Goal: Task Accomplishment & Management: Manage account settings

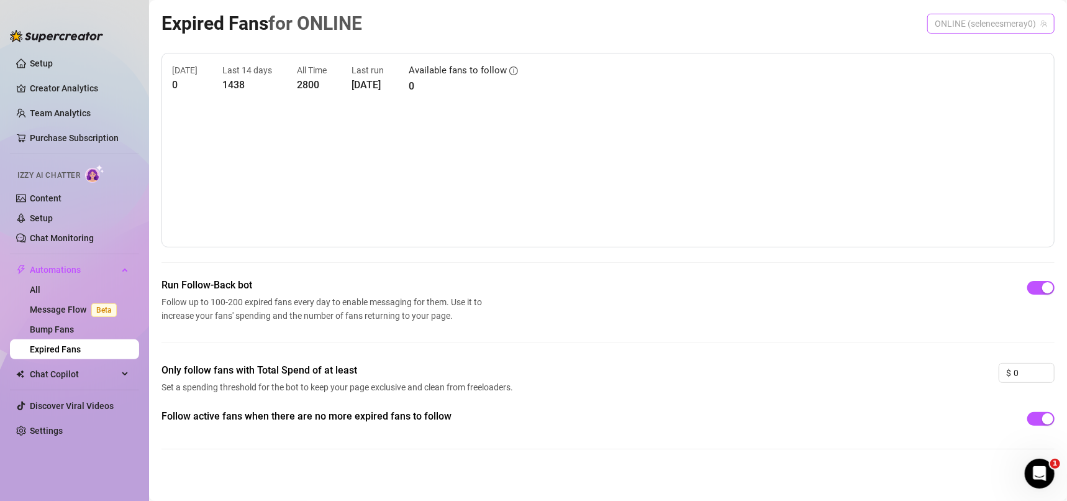
click at [999, 22] on span "ONLINE (seleneesmeray0)" at bounding box center [991, 23] width 112 height 19
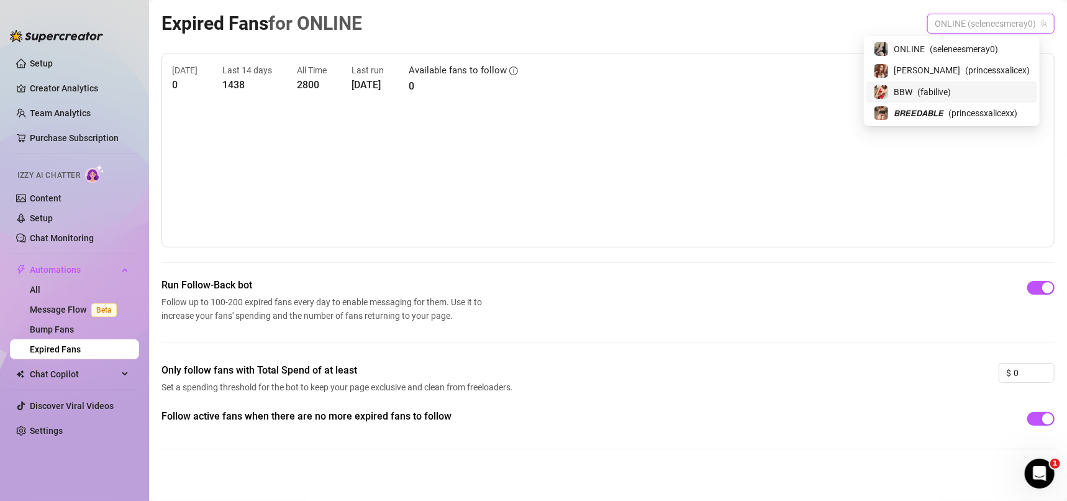
click at [965, 66] on span "( princessxalicex )" at bounding box center [997, 70] width 65 height 14
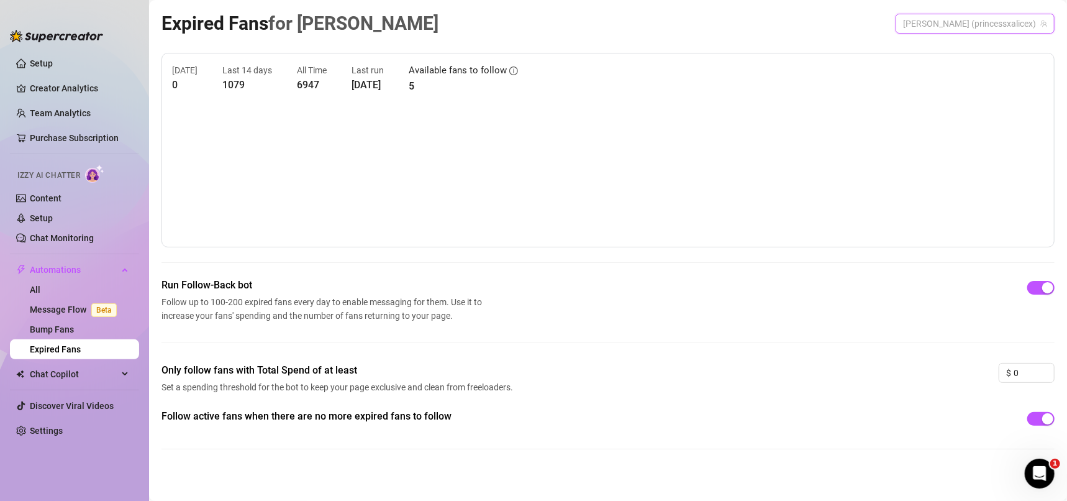
click at [985, 29] on span "[PERSON_NAME] (princessxalicex)" at bounding box center [975, 23] width 144 height 19
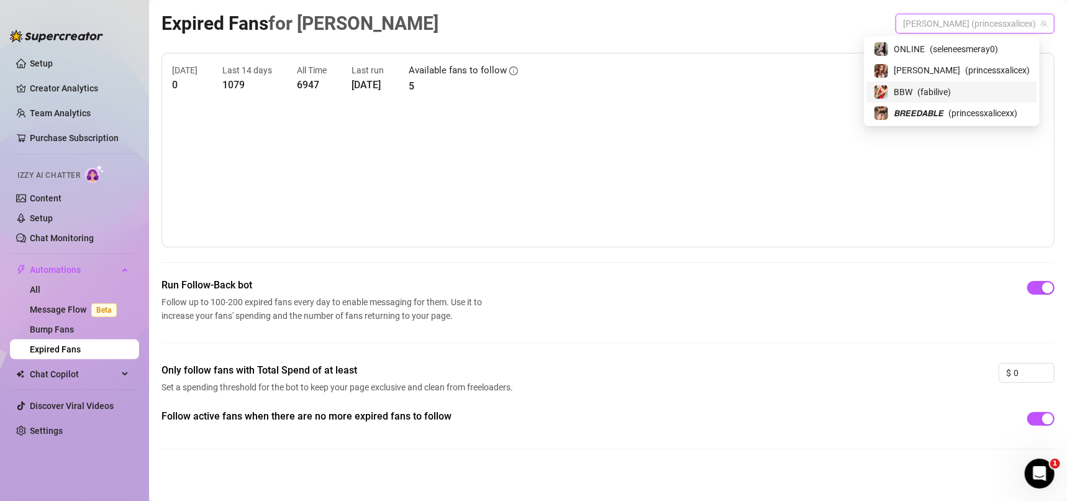
click at [958, 81] on div "BBW ( fabilive )" at bounding box center [952, 91] width 171 height 21
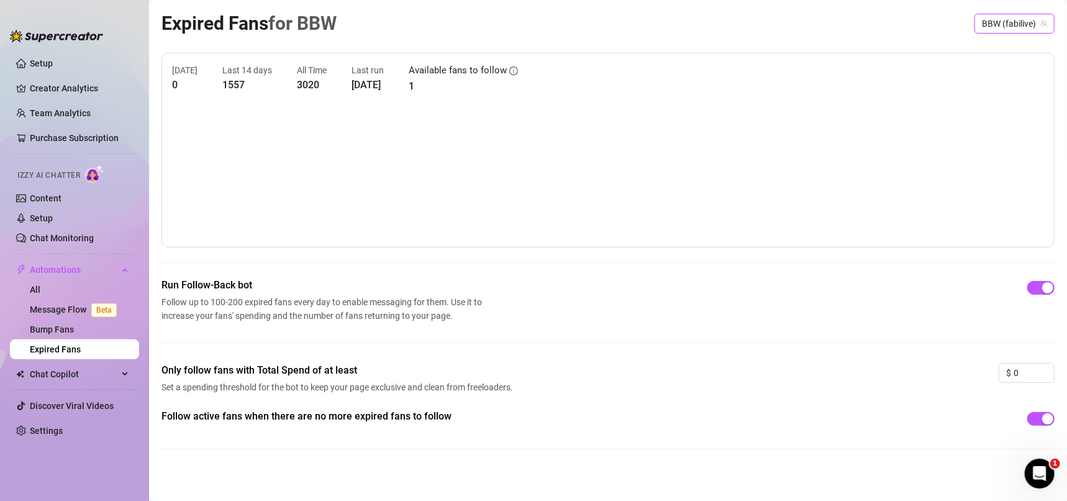
click at [1003, 32] on span "BBW (fabilive)" at bounding box center [1014, 23] width 65 height 19
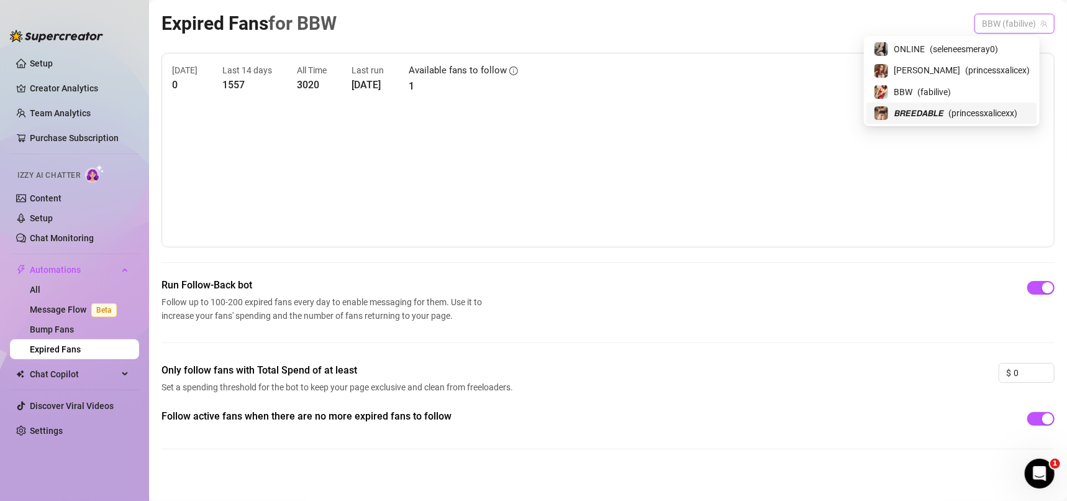
click at [985, 111] on span "( princessxalicexx )" at bounding box center [983, 113] width 69 height 14
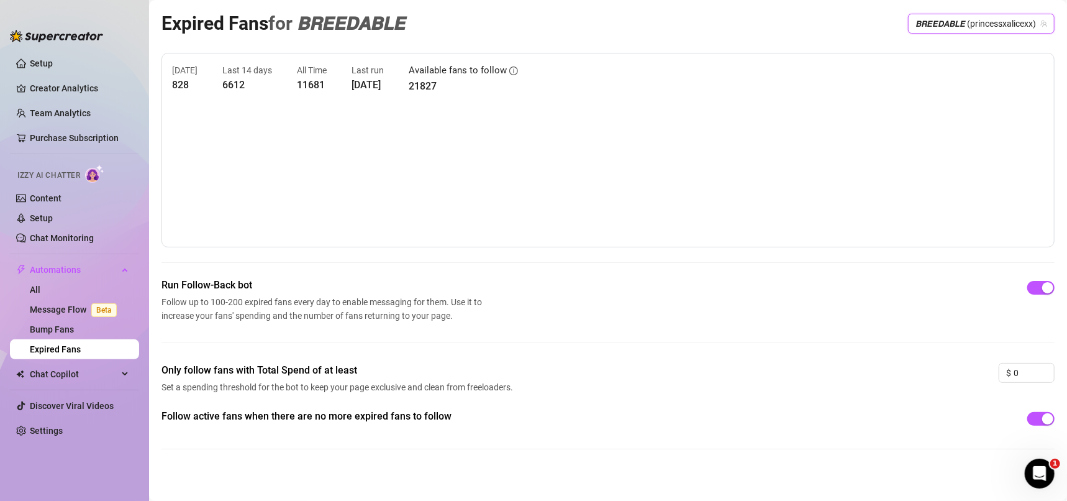
click at [807, 35] on div "Expired Fans for 𝘽𝙍𝙀𝙀𝘿𝘼𝘽𝙇𝙀 𝘽𝙍𝙀𝙀𝘿𝘼𝘽𝙇𝙀 (princessxalicexx) 𝘽𝙍𝙀𝙀𝘿𝘼𝘽𝙇𝙀 (princessxali…" at bounding box center [608, 23] width 893 height 29
